Goal: Information Seeking & Learning: Learn about a topic

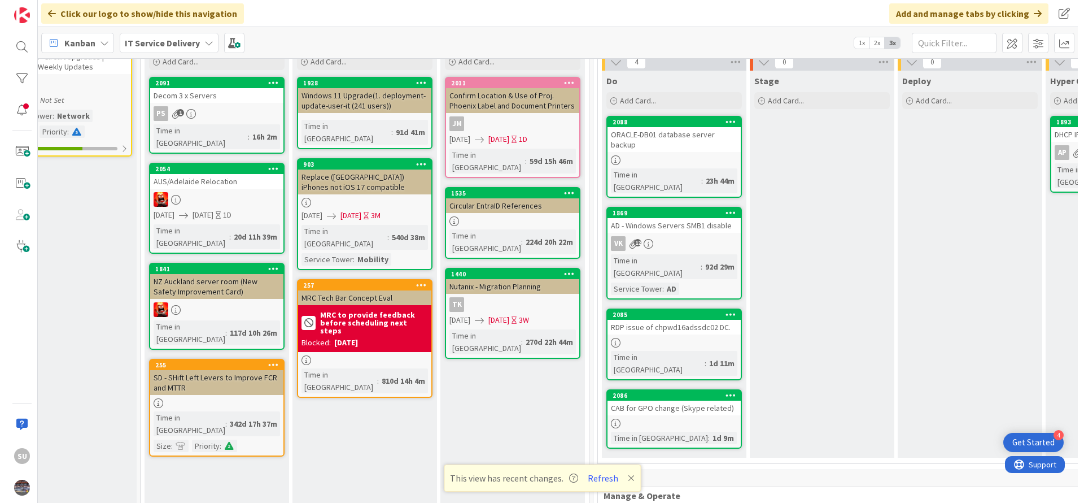
scroll to position [85, 198]
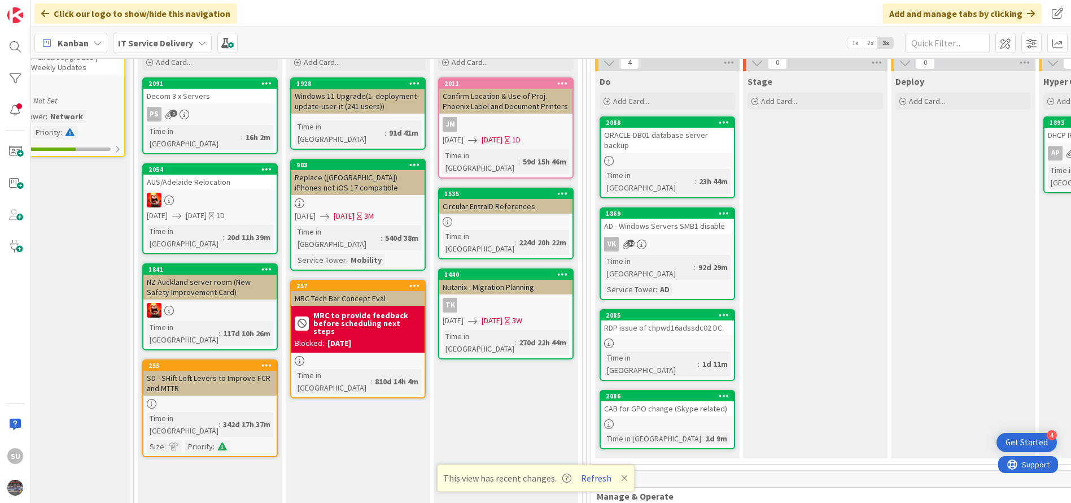
click at [210, 108] on div "PS 1" at bounding box center [209, 114] width 133 height 15
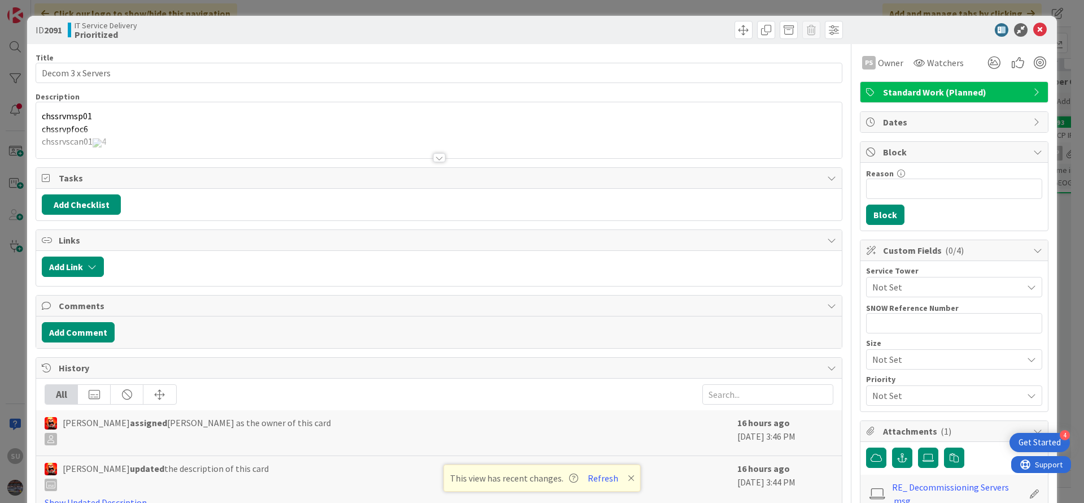
click at [437, 160] on div at bounding box center [439, 157] width 12 height 9
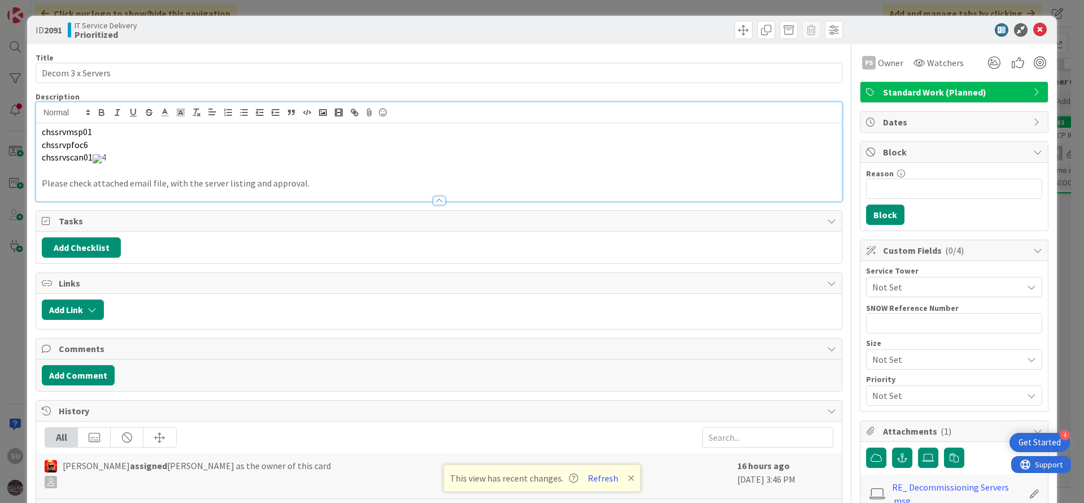
click at [55, 33] on b "2091" at bounding box center [53, 29] width 18 height 11
click at [1032, 37] on div "ID 2091 IT Service Delivery Prioritized" at bounding box center [542, 30] width 1030 height 28
click at [1033, 27] on icon at bounding box center [1040, 30] width 14 height 14
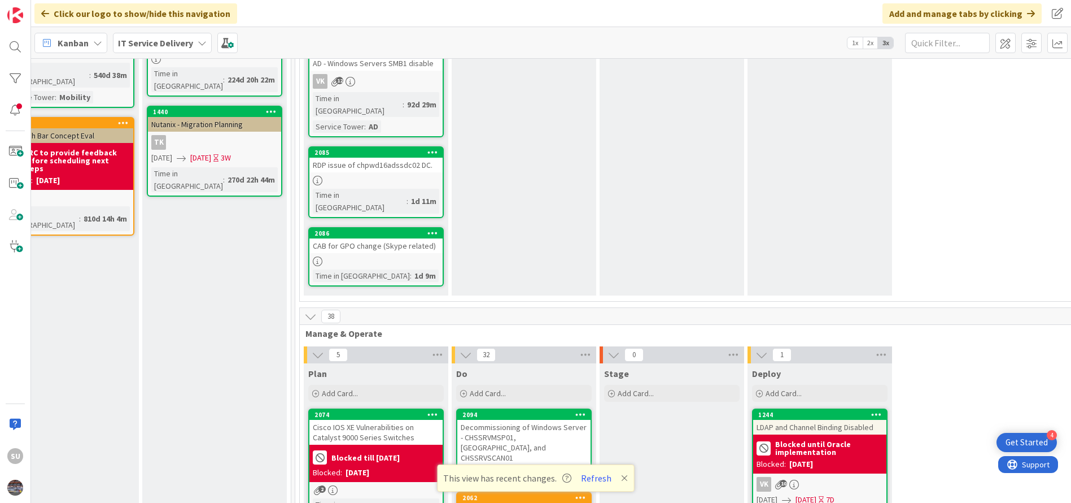
scroll to position [254, 489]
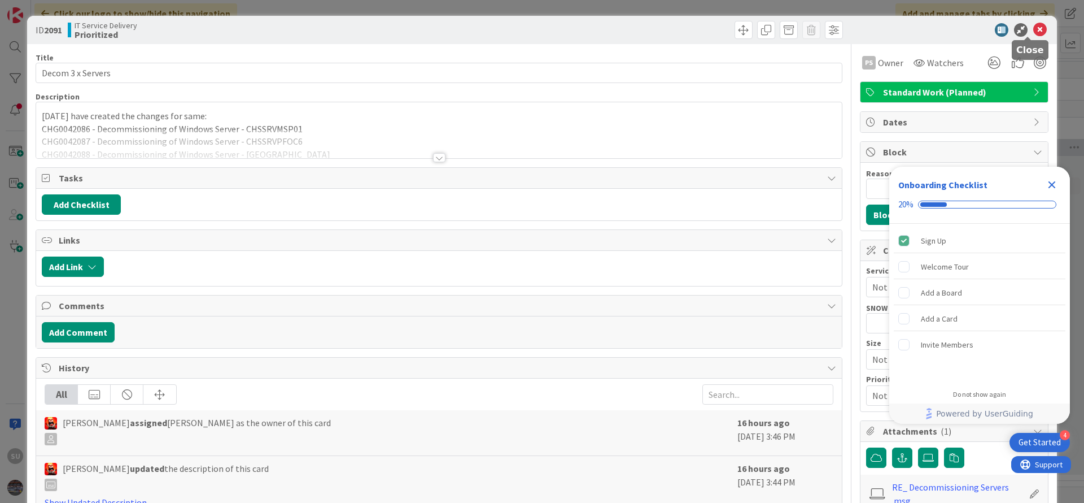
click at [1033, 33] on icon at bounding box center [1040, 30] width 14 height 14
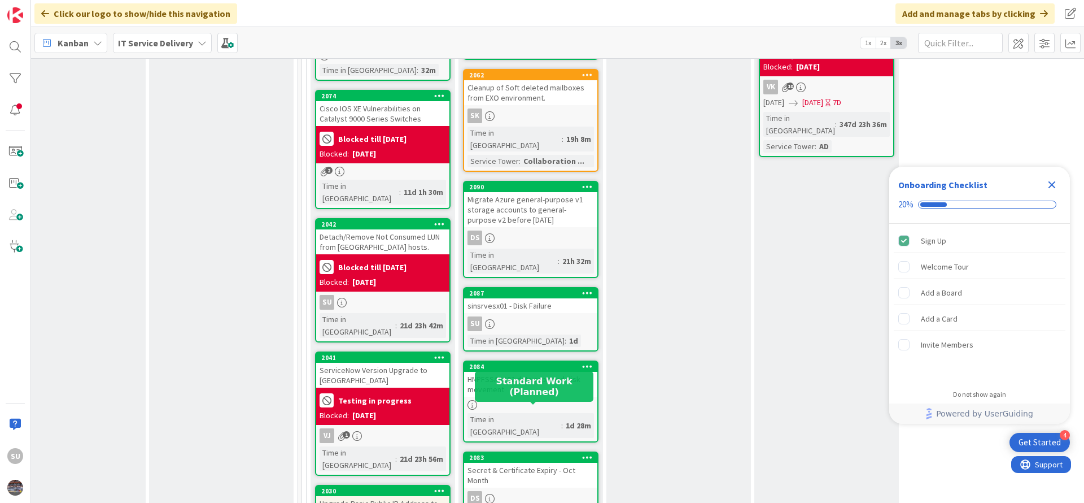
scroll to position [593, 482]
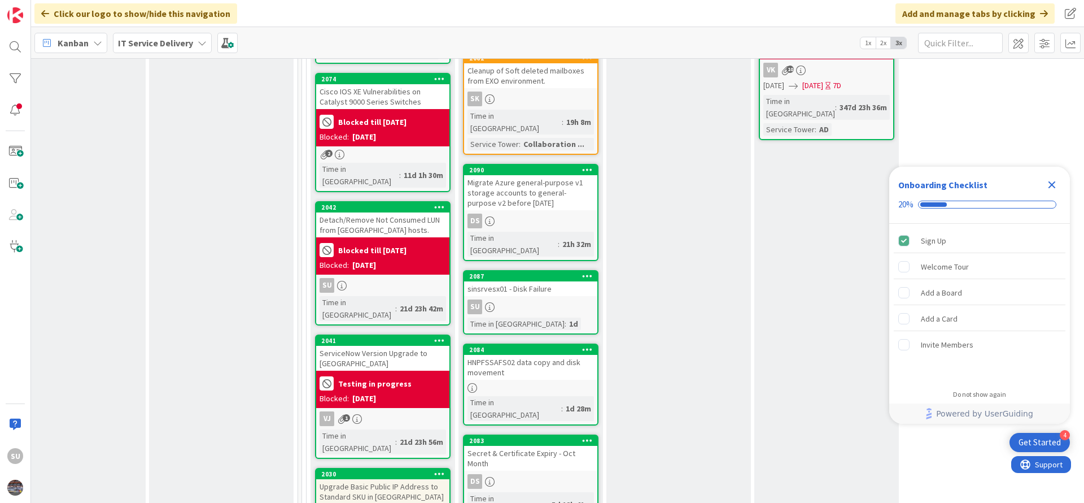
click at [545, 299] on div "SU" at bounding box center [530, 306] width 133 height 15
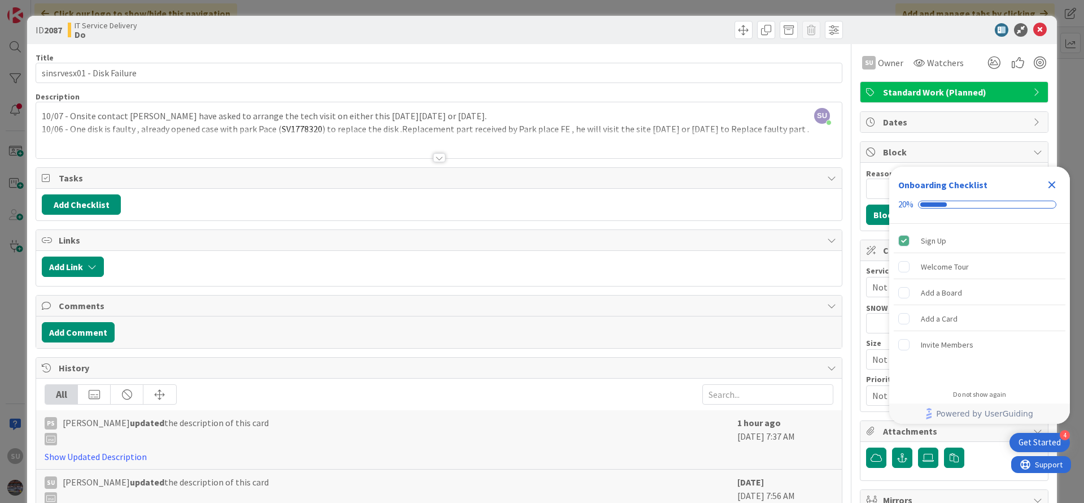
click at [438, 160] on div at bounding box center [439, 157] width 12 height 9
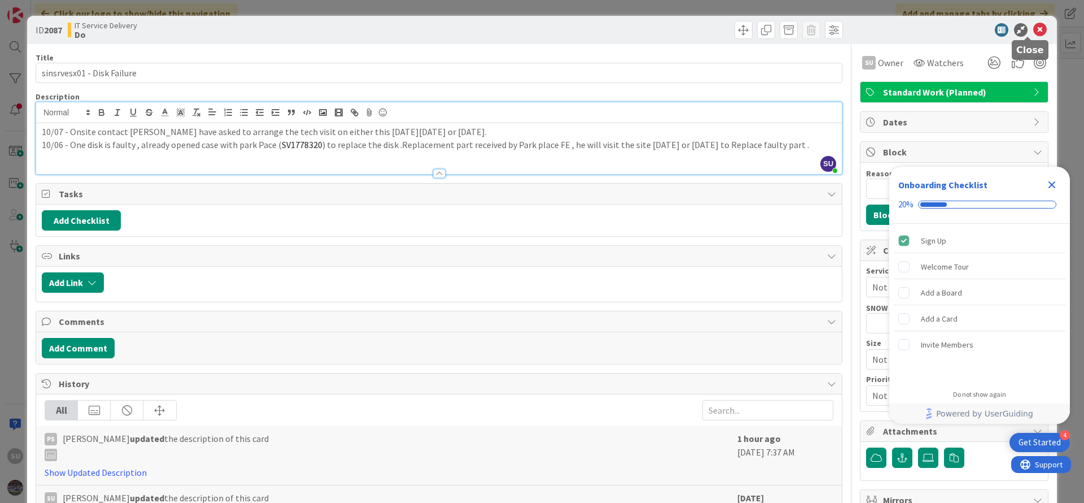
click at [1033, 33] on icon at bounding box center [1040, 30] width 14 height 14
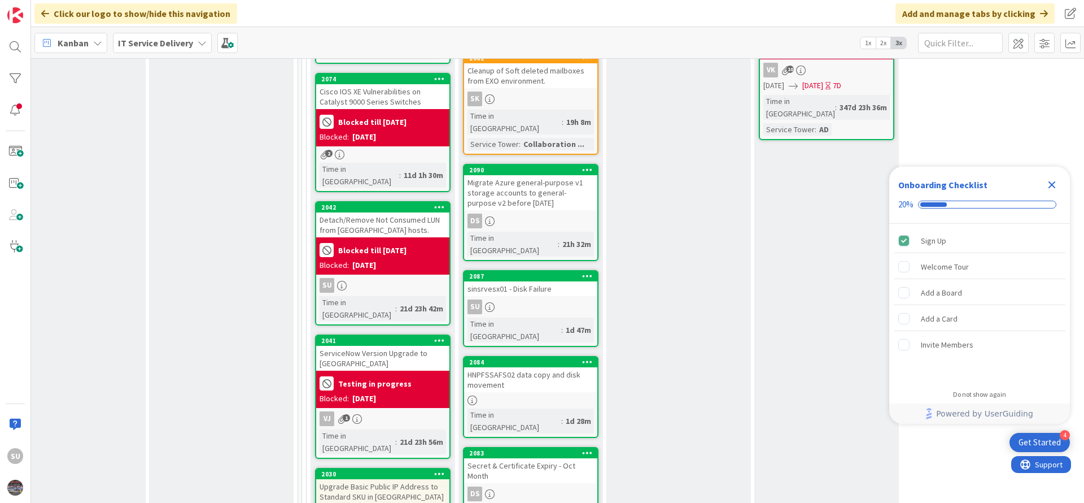
click at [562, 356] on div "2084 HNPFSSAFS02 data copy and disk movement Time in Column : 1d 28m" at bounding box center [531, 397] width 136 height 82
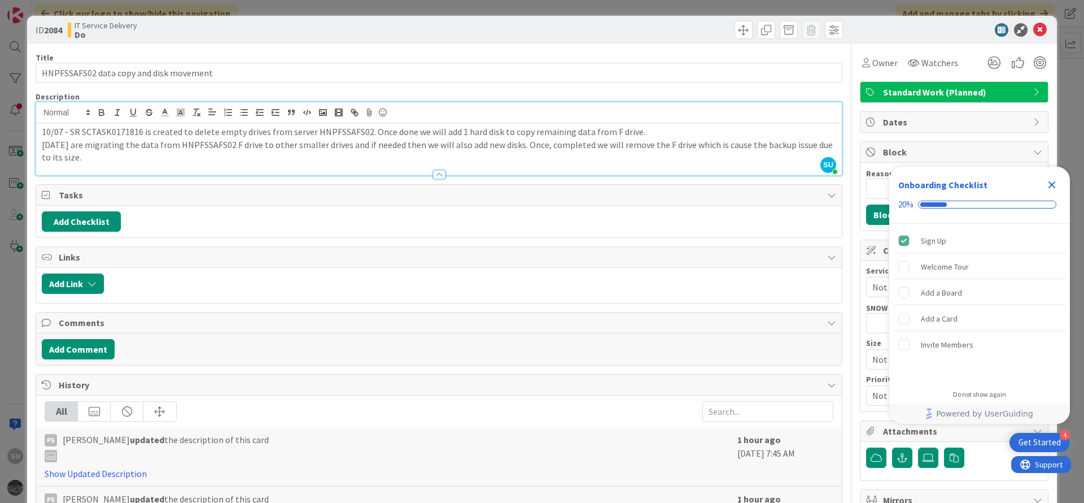
drag, startPoint x: 40, startPoint y: 117, endPoint x: 86, endPoint y: 159, distance: 62.0
click at [86, 159] on div "10/07 - SR SCTASK0171816 is created to delete empty drives from server HNPFSSAF…" at bounding box center [439, 149] width 806 height 52
click at [105, 157] on p "10/06 - We are migrating the data from HNPFSSAFS02 F drive to other smaller dri…" at bounding box center [439, 150] width 795 height 25
drag, startPoint x: 105, startPoint y: 157, endPoint x: 38, endPoint y: 150, distance: 67.5
click at [38, 150] on div "10/07 - SR SCTASK0171816 is created to delete empty drives from server HNPFSSAF…" at bounding box center [439, 149] width 806 height 52
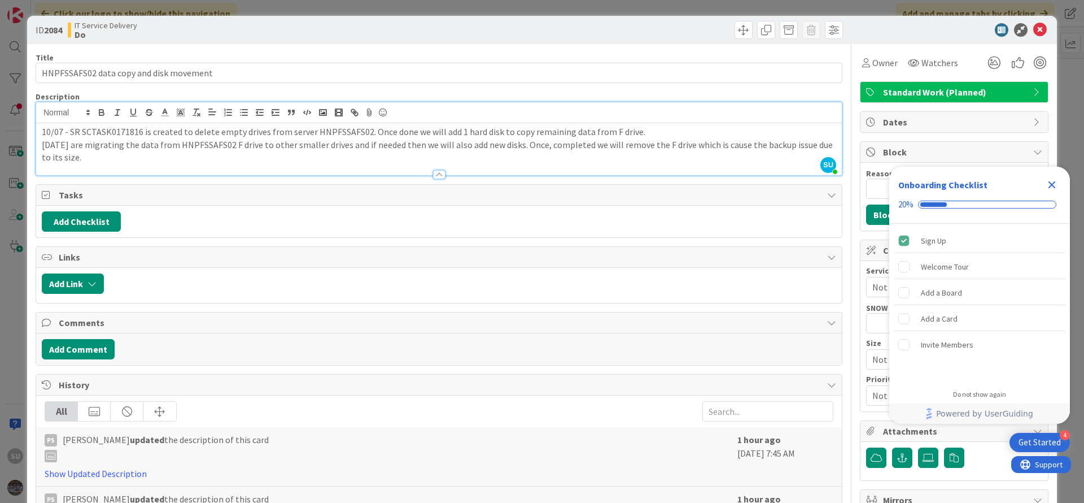
copy p "10/06 - We are migrating the data from HNPFSSAFS02 F drive to other smaller dri…"
